Goal: Transaction & Acquisition: Download file/media

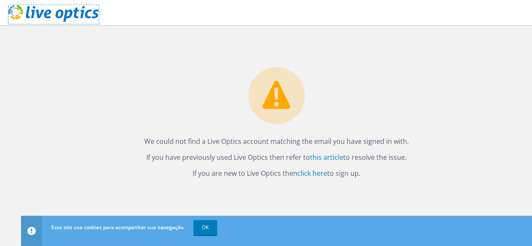
click at [8, 17] on link at bounding box center [53, 20] width 90 height 7
click at [310, 153] on link "this article" at bounding box center [326, 157] width 33 height 9
click at [297, 169] on link "click here" at bounding box center [312, 173] width 30 height 9
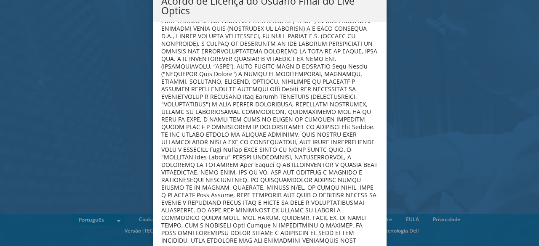
scroll to position [3364, 0]
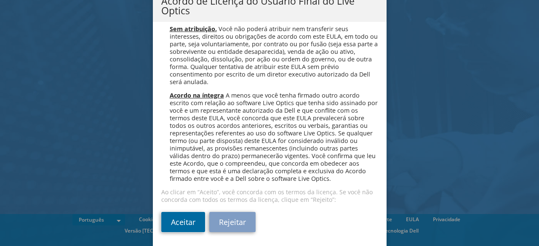
click at [180, 222] on link "Aceitar" at bounding box center [183, 222] width 44 height 20
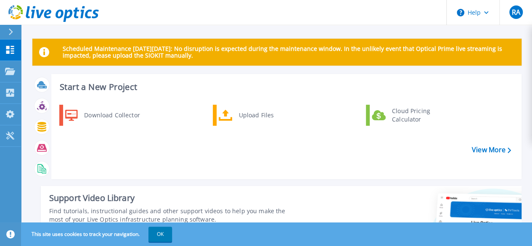
click at [102, 115] on link "Download Collector" at bounding box center [102, 115] width 86 height 21
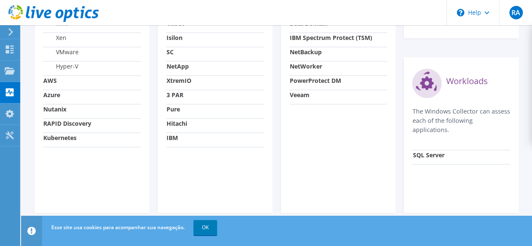
scroll to position [2, 0]
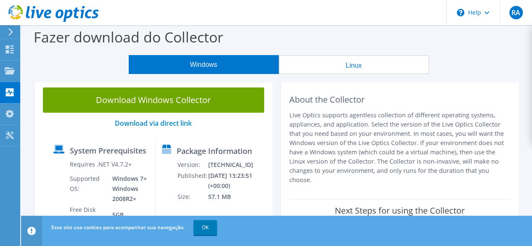
click at [204, 64] on button "Windows" at bounding box center [204, 64] width 150 height 19
click at [154, 100] on link "Download Windows Collector" at bounding box center [153, 100] width 221 height 25
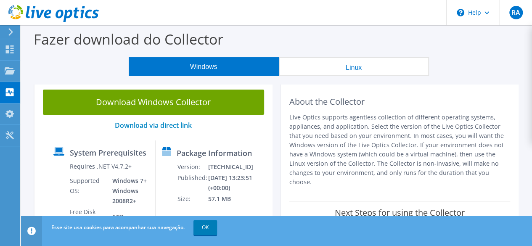
scroll to position [121, 0]
